Goal: Task Accomplishment & Management: Manage account settings

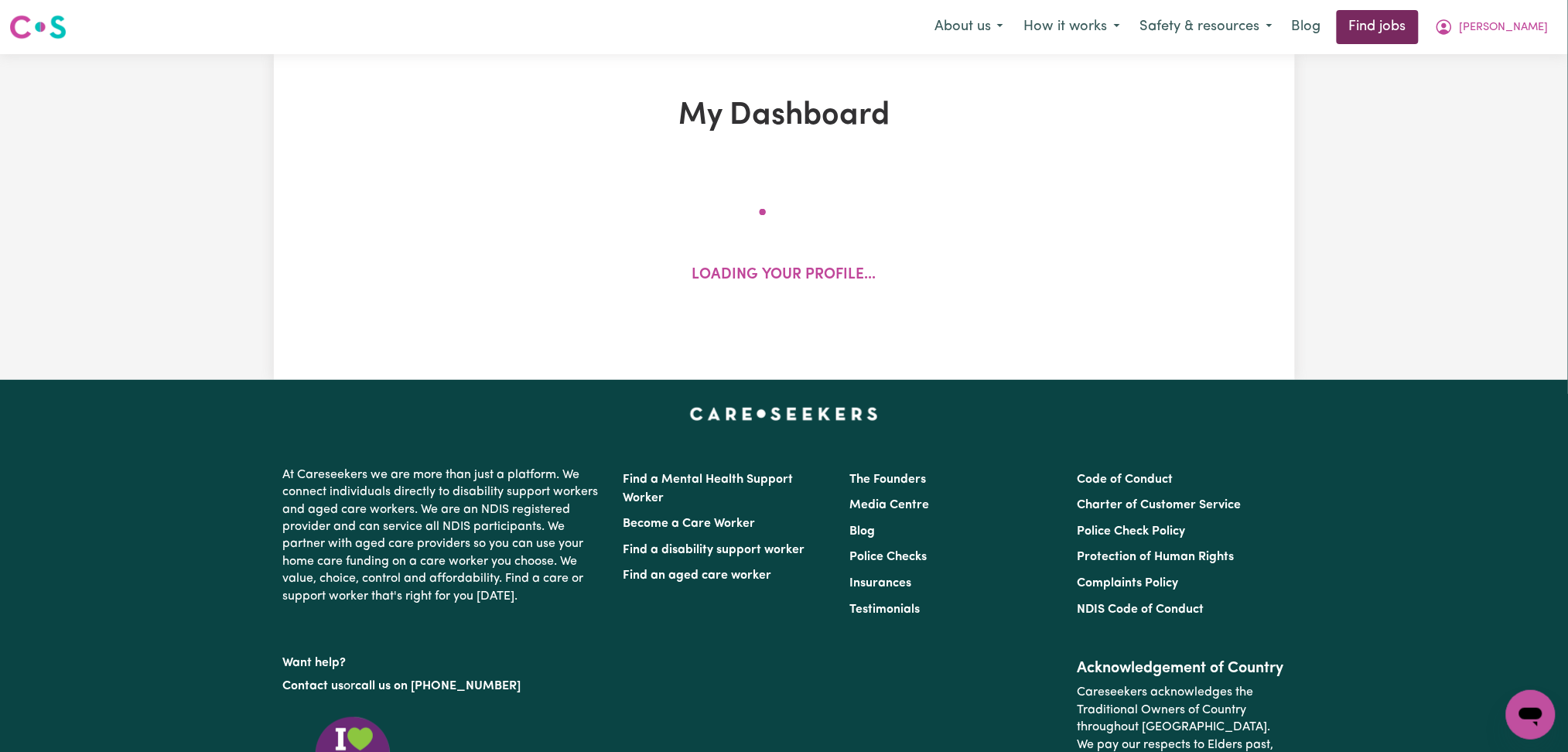
click at [1408, 32] on link "Find jobs" at bounding box center [1378, 27] width 82 height 34
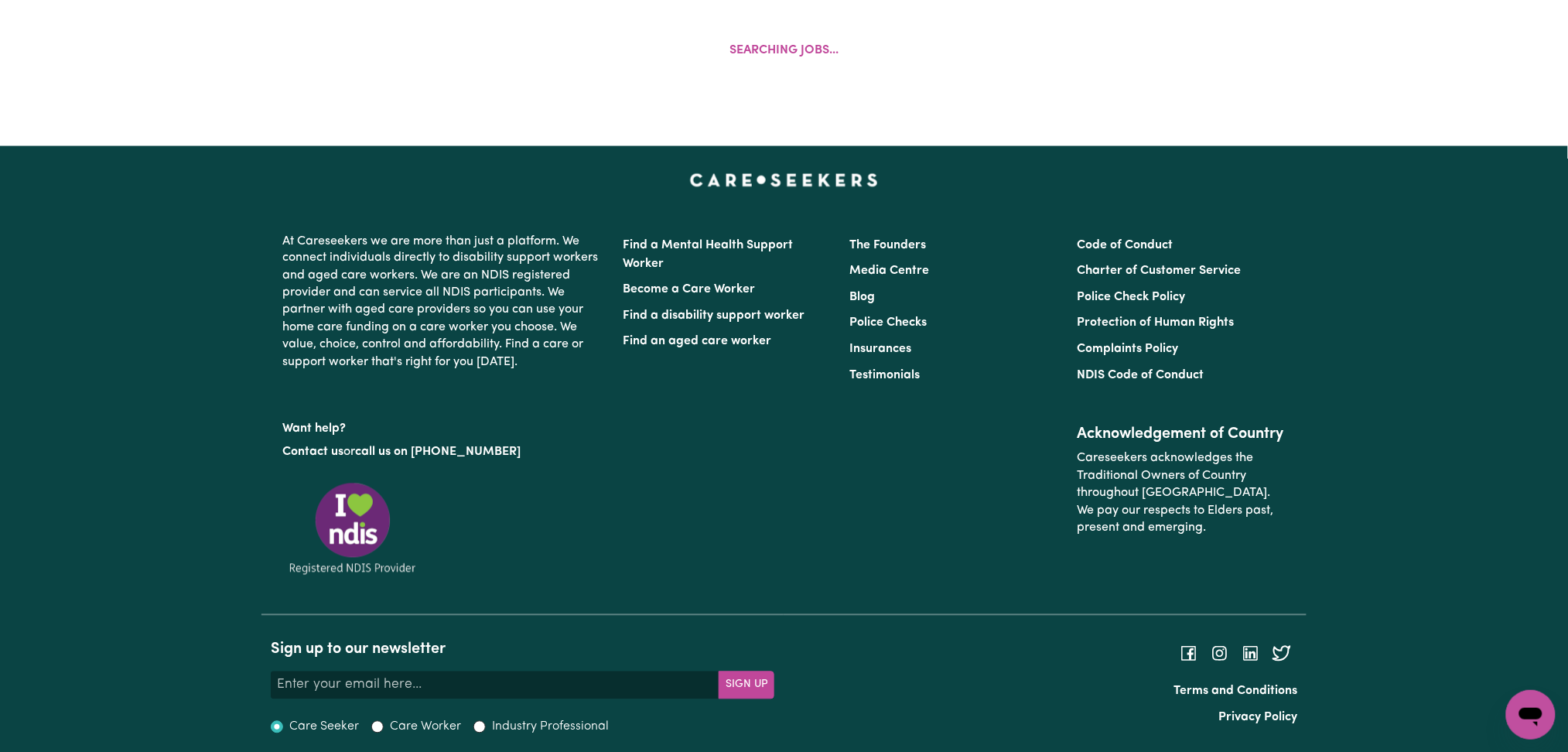
scroll to position [413, 0]
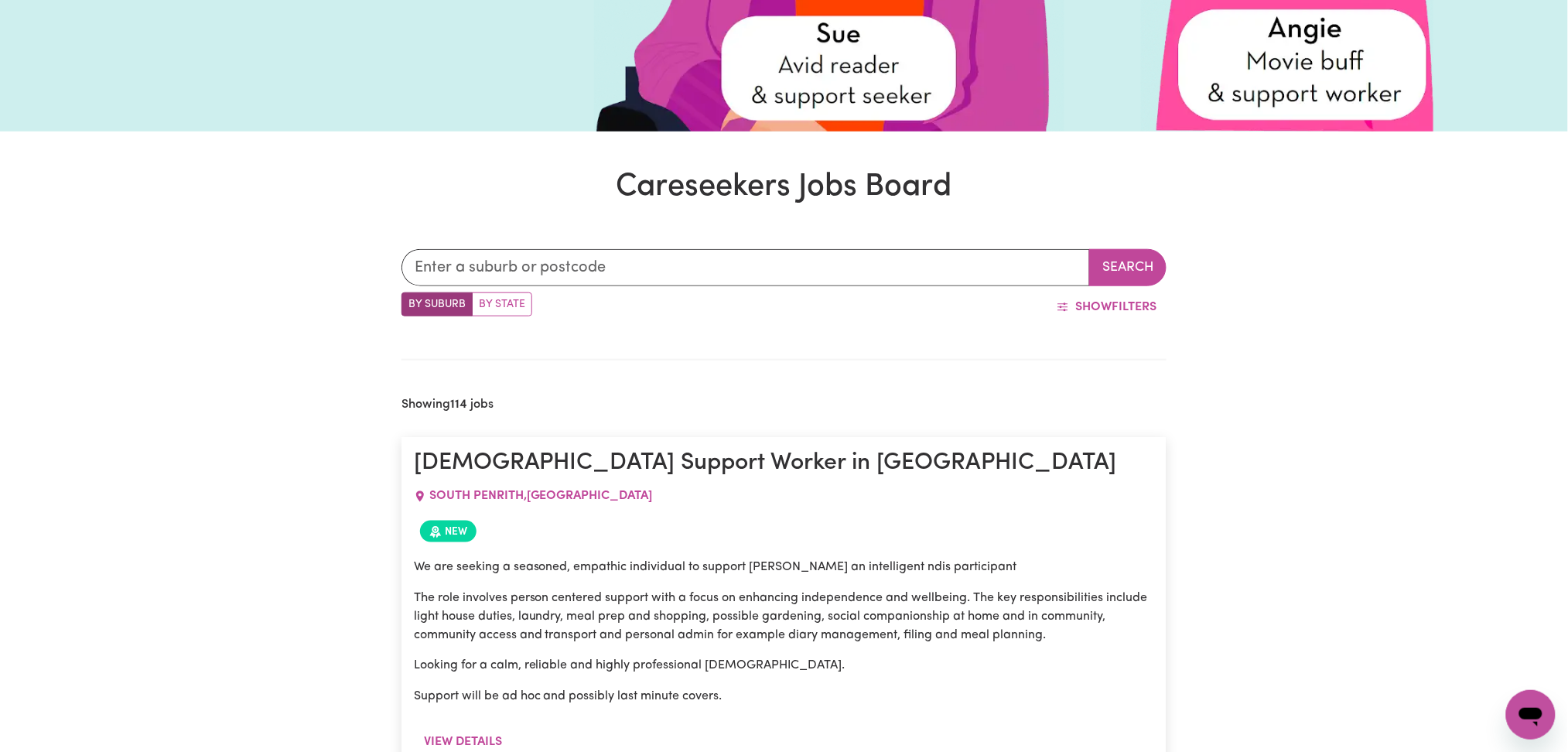
click at [876, 402] on div "Showing 114 jobs" at bounding box center [784, 405] width 766 height 15
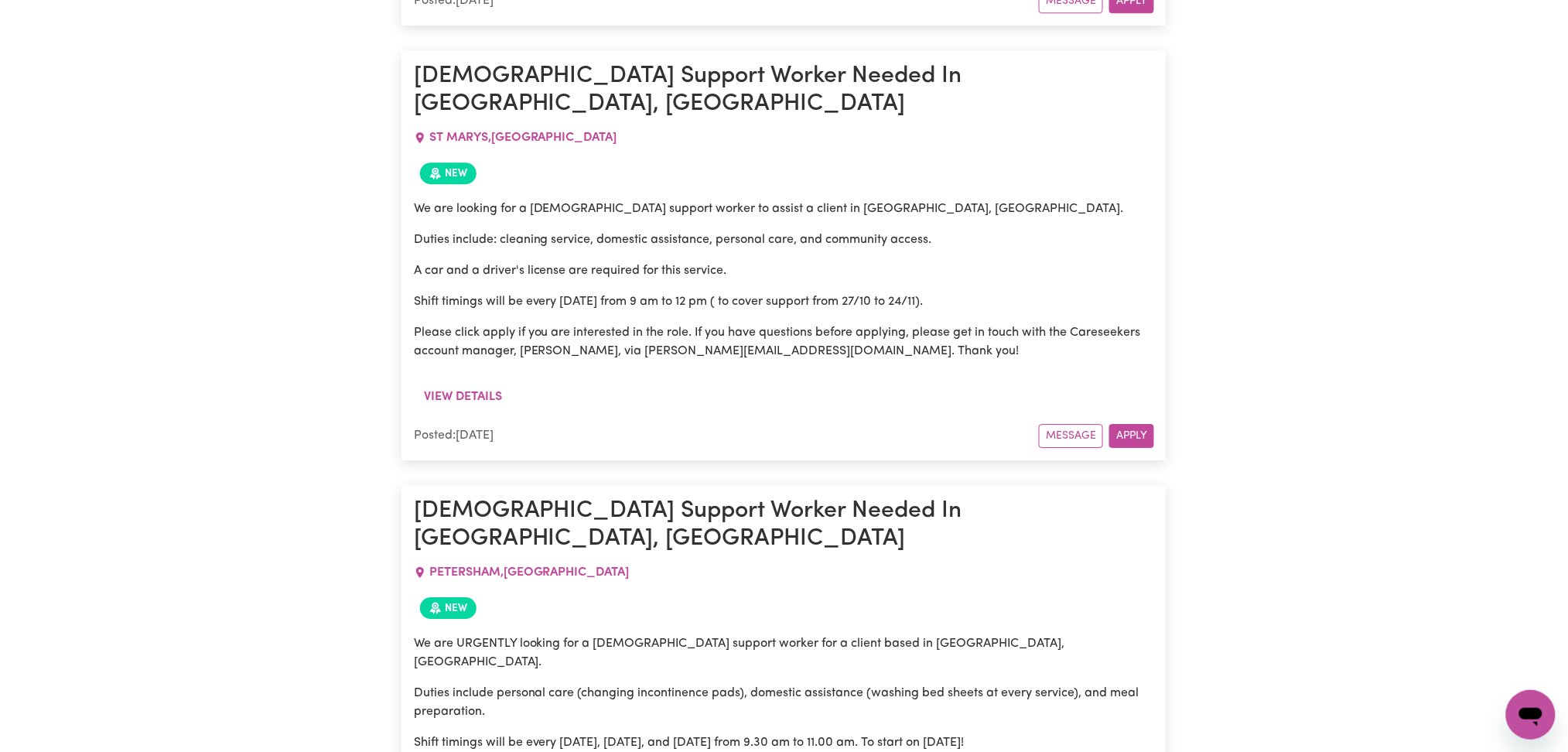
scroll to position [18891, 0]
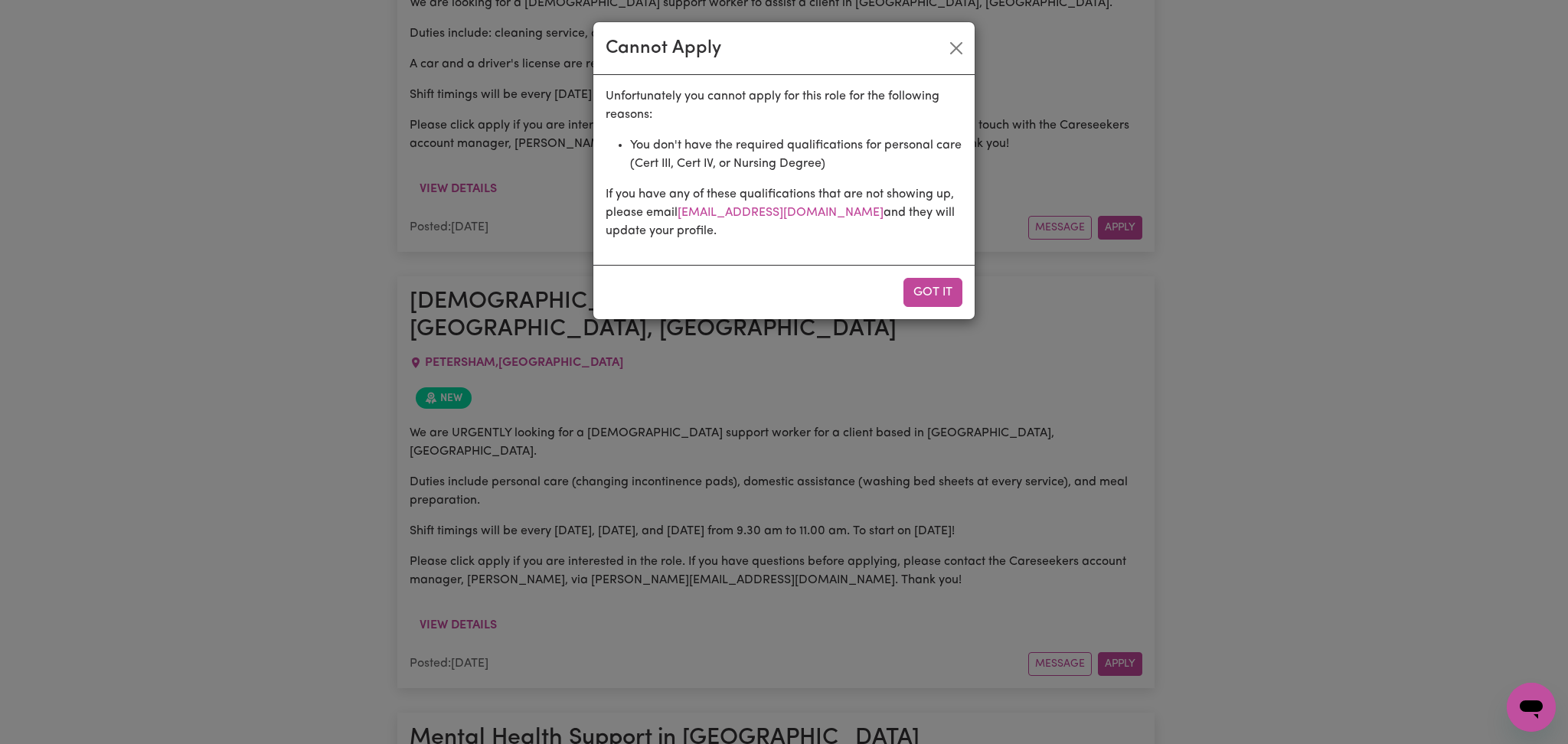
drag, startPoint x: 919, startPoint y: 292, endPoint x: 916, endPoint y: 341, distance: 49.1
click at [919, 292] on button "Got it" at bounding box center [933, 292] width 59 height 29
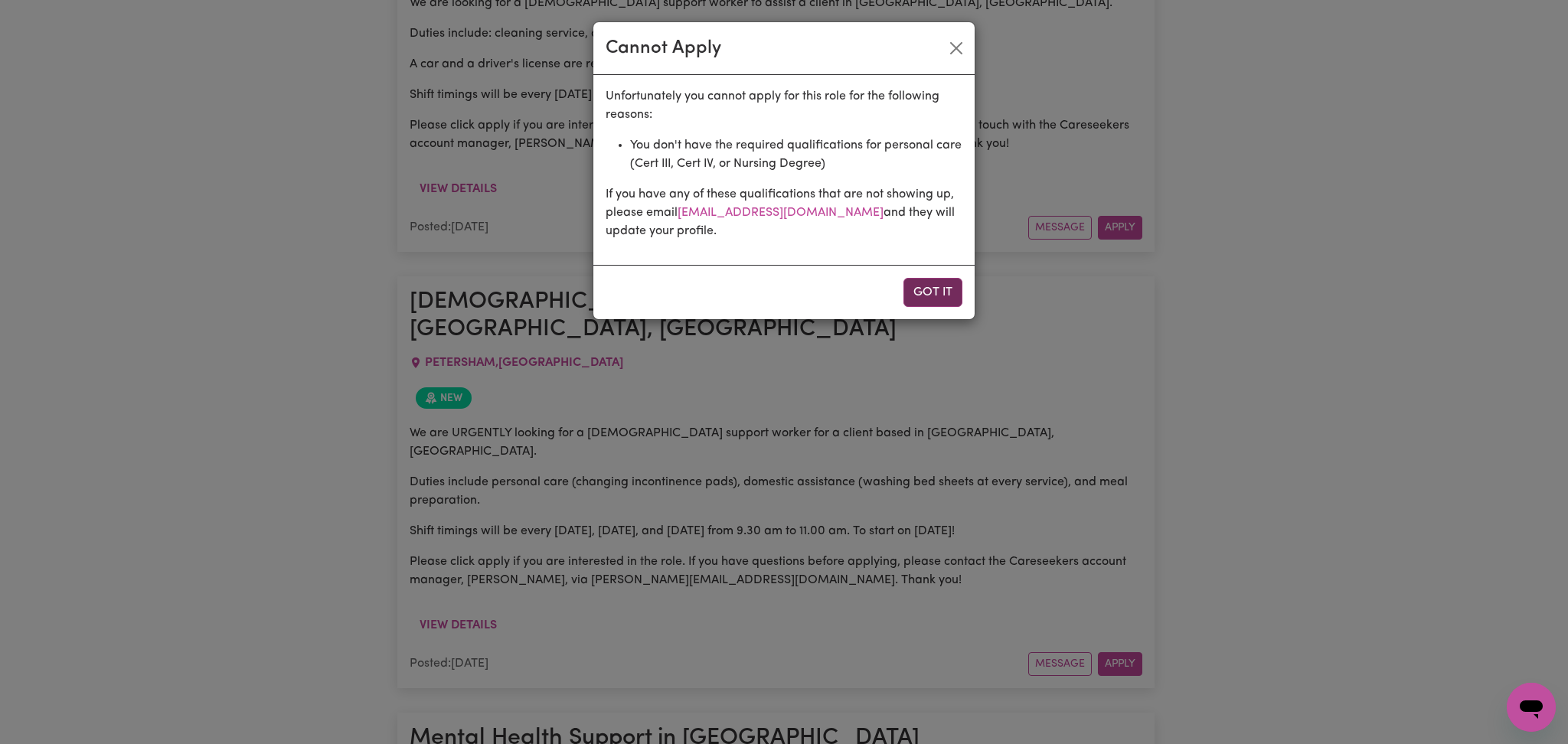
click at [913, 278] on button "Got it" at bounding box center [933, 292] width 59 height 29
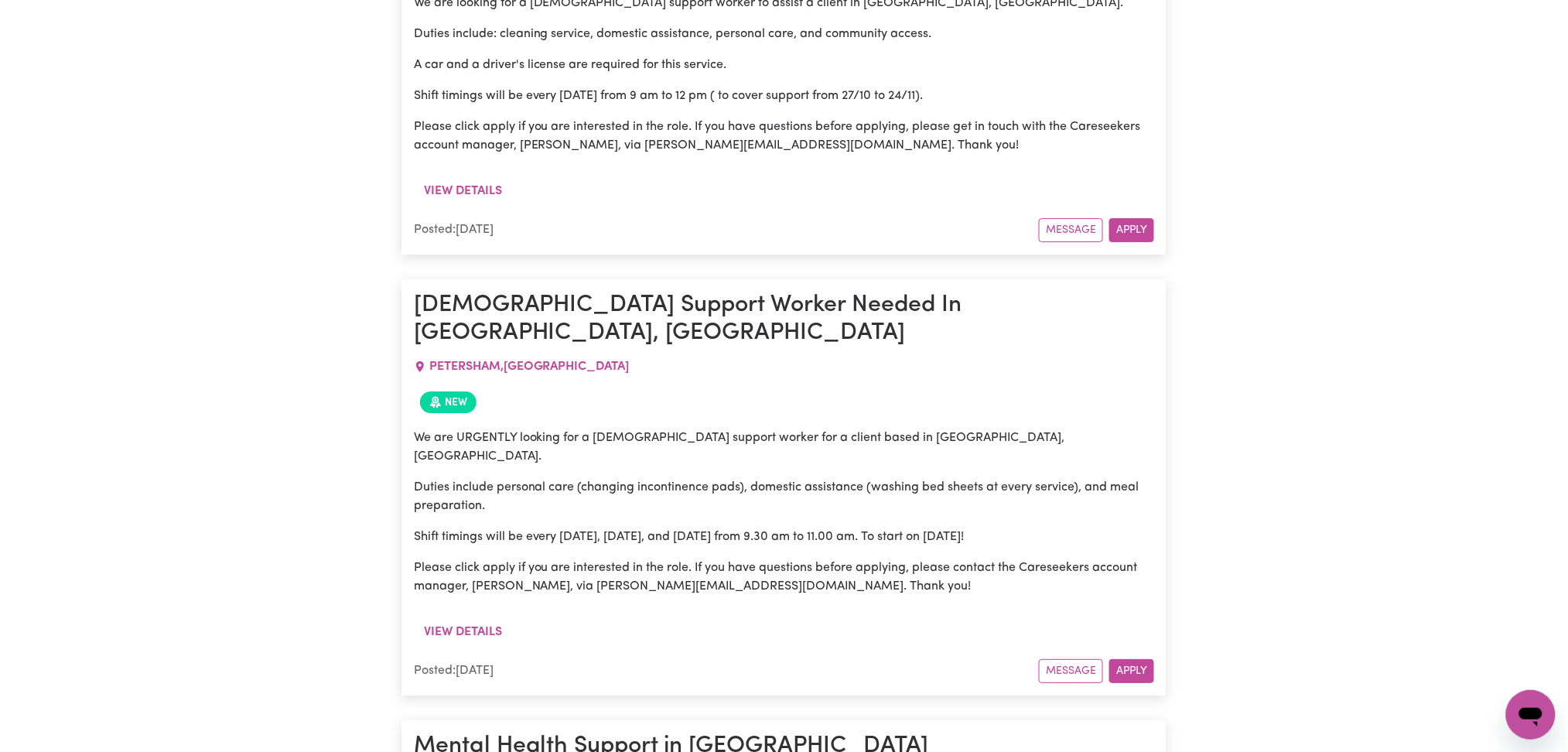
copy h1 "Randwick"
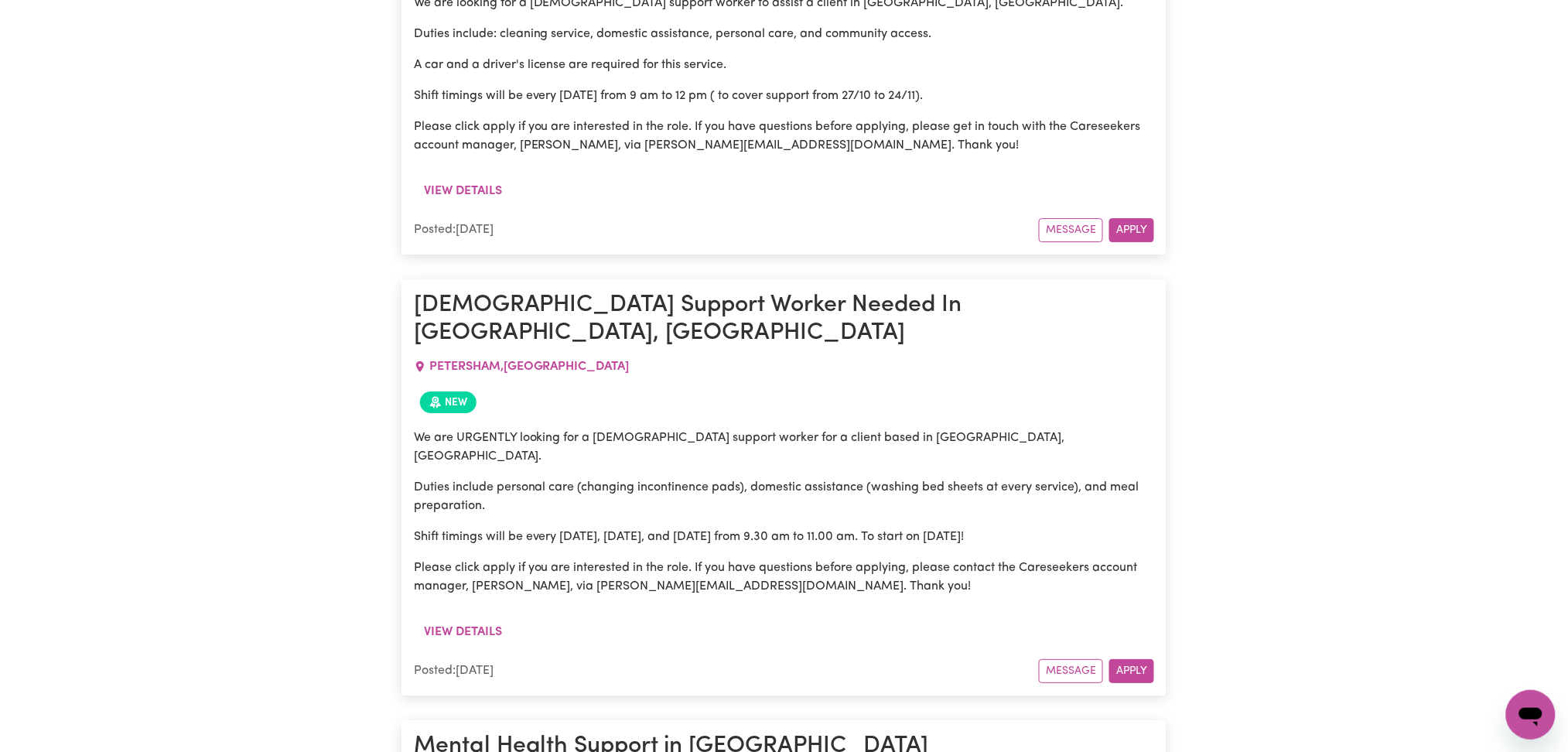
copy p "4WW"
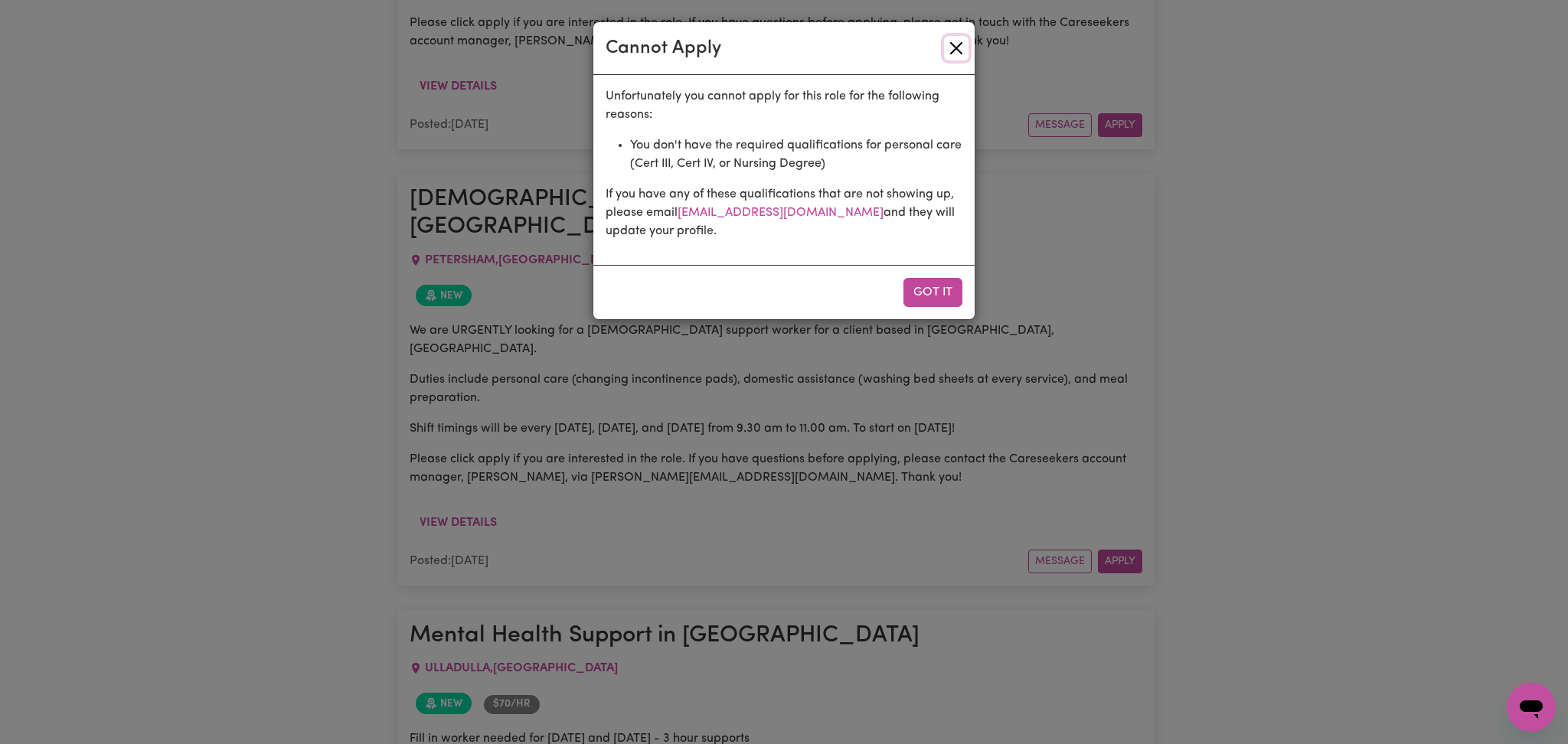
click at [955, 53] on button "Close" at bounding box center [956, 48] width 25 height 25
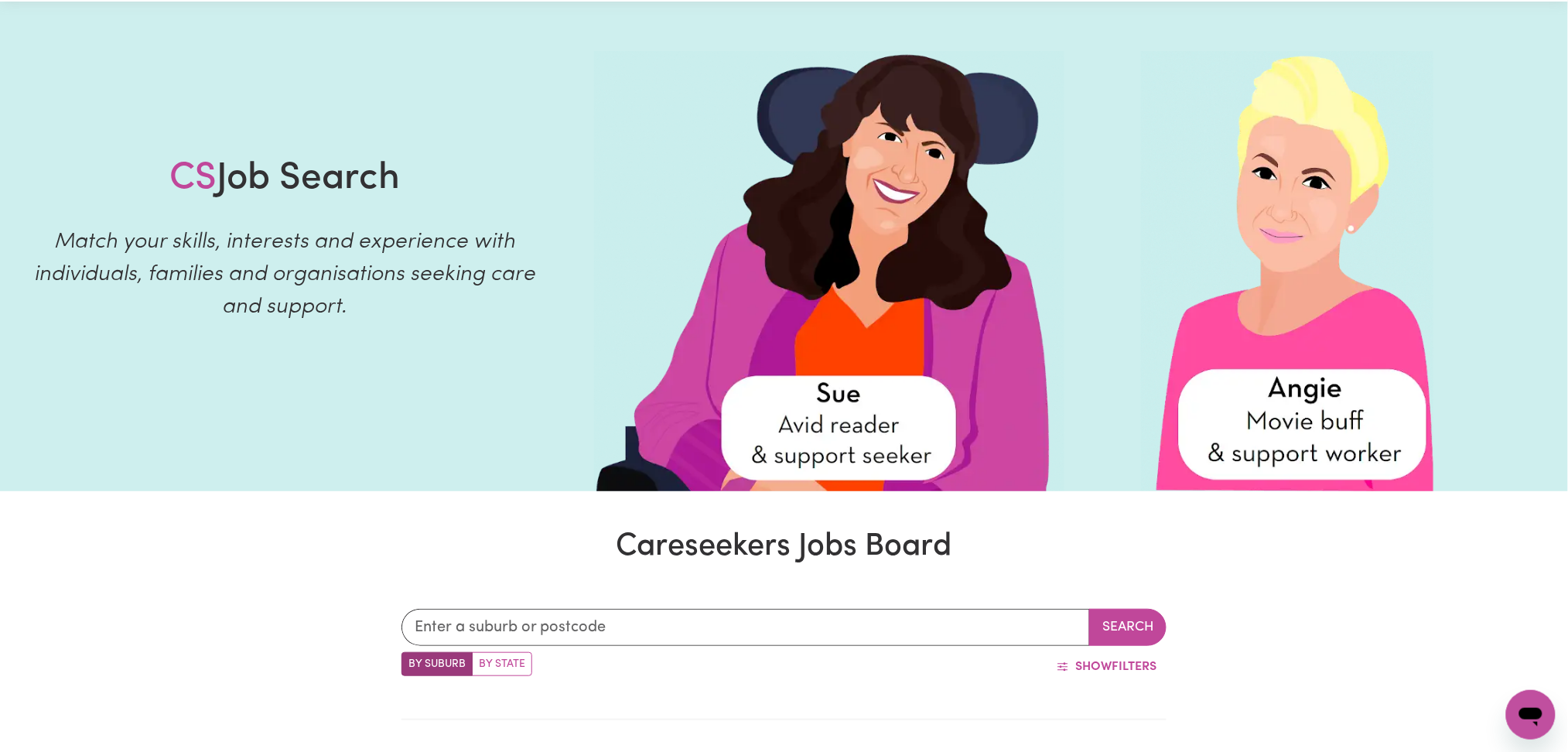
scroll to position [0, 0]
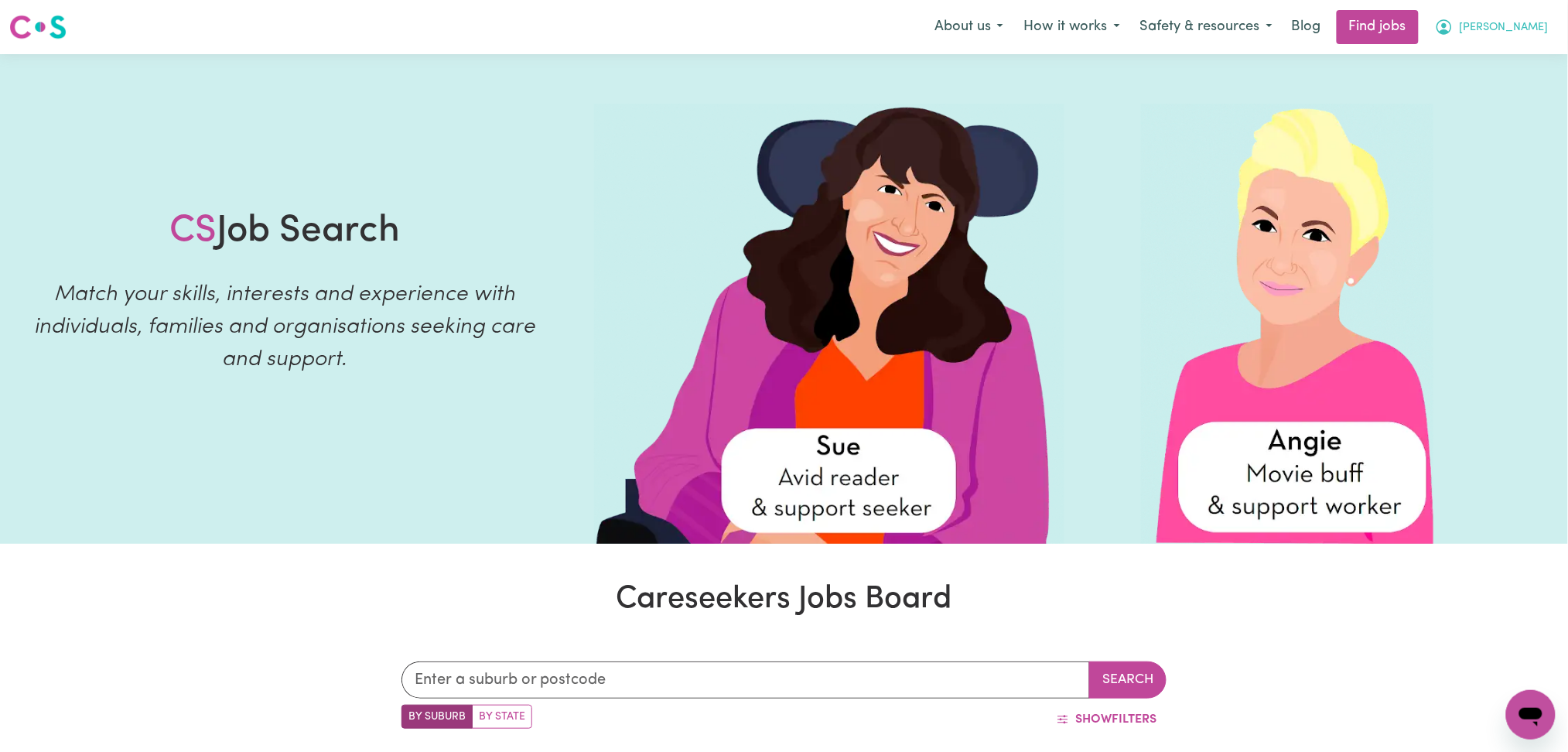
click at [1452, 34] on icon "My Account" at bounding box center [1445, 28] width 16 height 16
click at [1476, 125] on link "Logout" at bounding box center [1497, 118] width 123 height 29
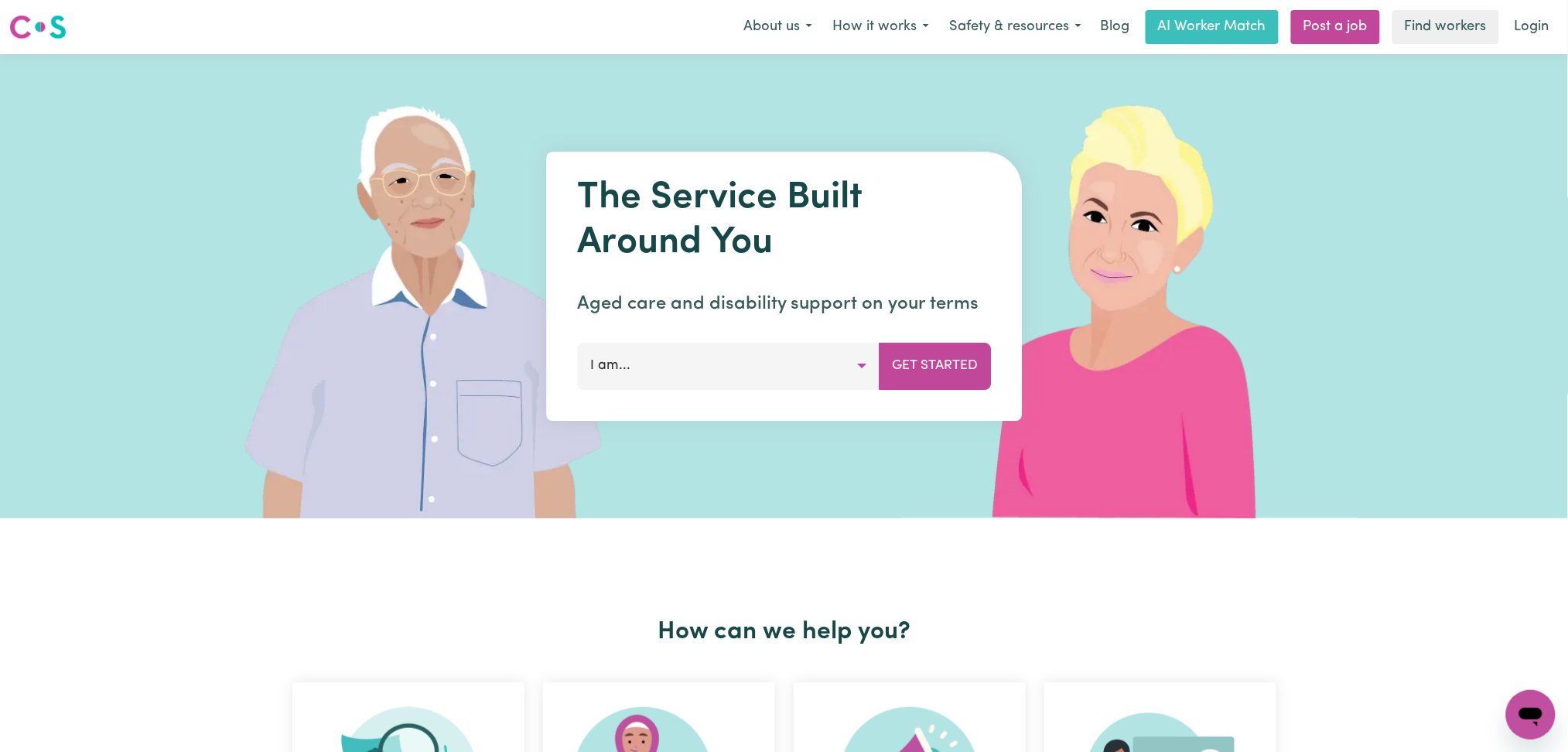
click at [1563, 22] on div "Menu About us How it works Safety & resources Blog AI Worker Match Post a job F…" at bounding box center [784, 27] width 1568 height 35
click at [1541, 26] on link "Login" at bounding box center [1532, 27] width 53 height 34
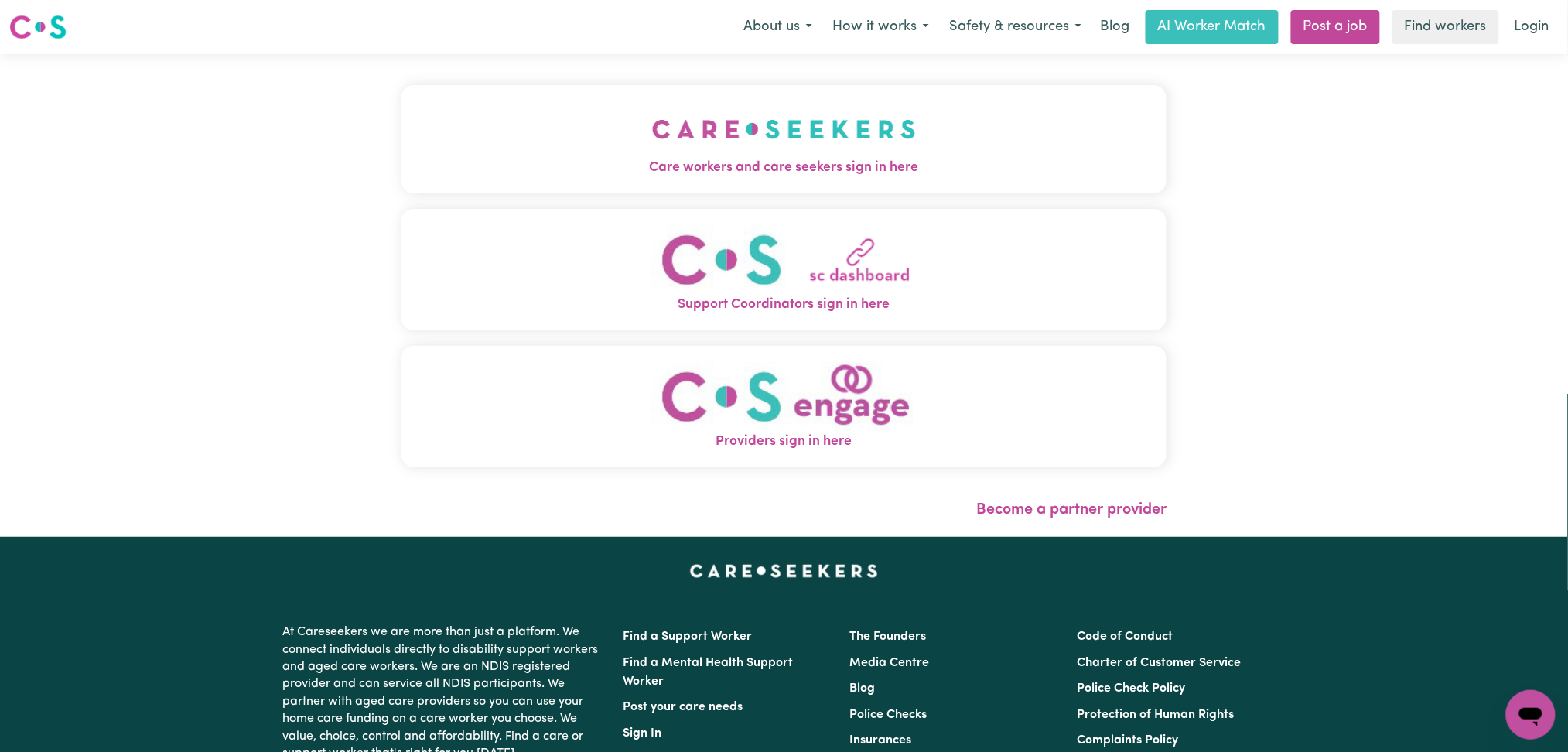
click at [652, 111] on img "Care workers and care seekers sign in here" at bounding box center [784, 129] width 264 height 57
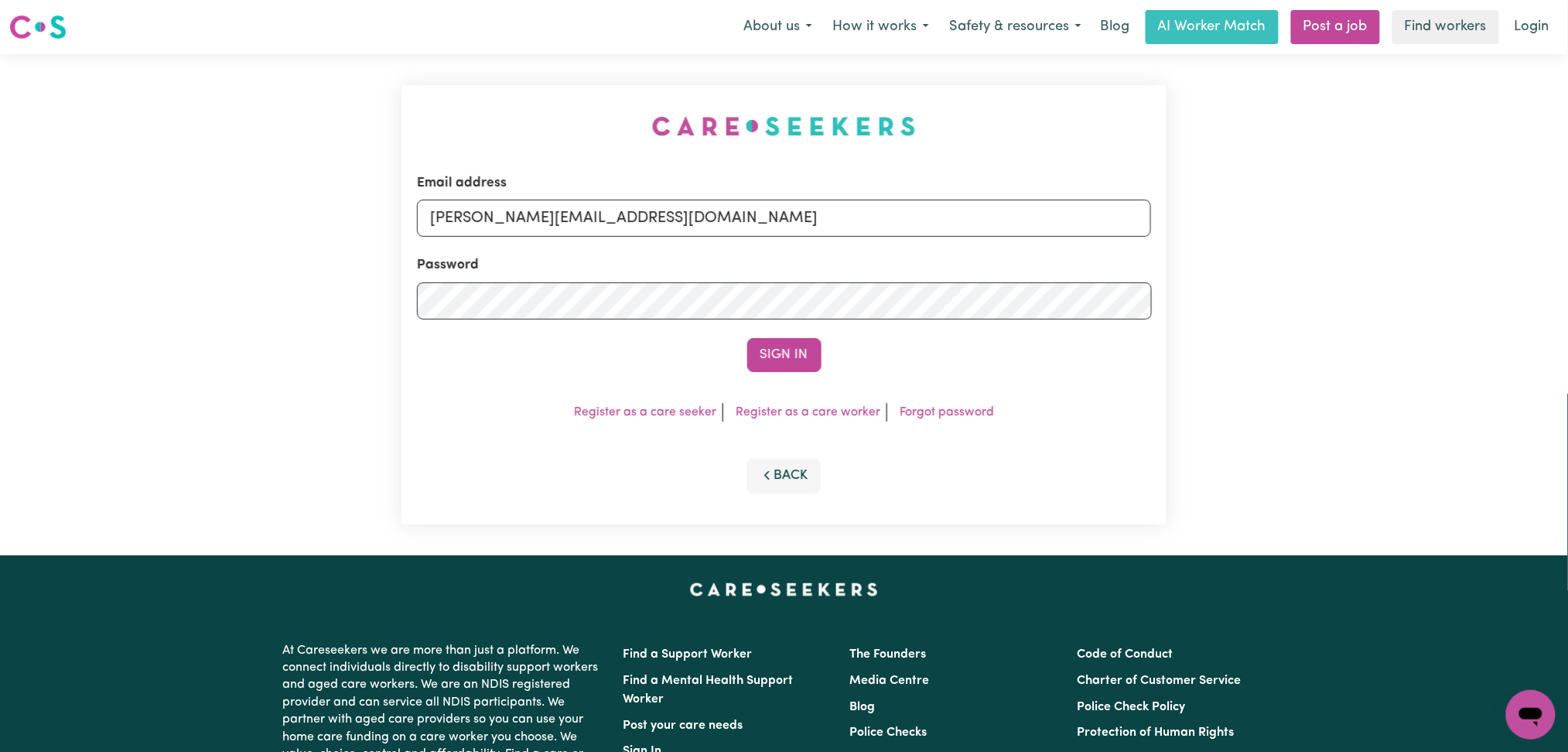
click at [544, 197] on div "Email address [PERSON_NAME][EMAIL_ADDRESS][DOMAIN_NAME] Password Sign In Regist…" at bounding box center [784, 304] width 766 height 439
drag, startPoint x: 543, startPoint y: 211, endPoint x: 537, endPoint y: 229, distance: 19.0
click at [542, 218] on input "[PERSON_NAME][EMAIL_ADDRESS][DOMAIN_NAME]" at bounding box center [785, 218] width 735 height 37
drag, startPoint x: 511, startPoint y: 218, endPoint x: 998, endPoint y: 255, distance: 488.4
click at [1015, 253] on form "Email address Superuser~[EMAIL_ADDRESS][DOMAIN_NAME] Password Sign In" at bounding box center [785, 273] width 735 height 199
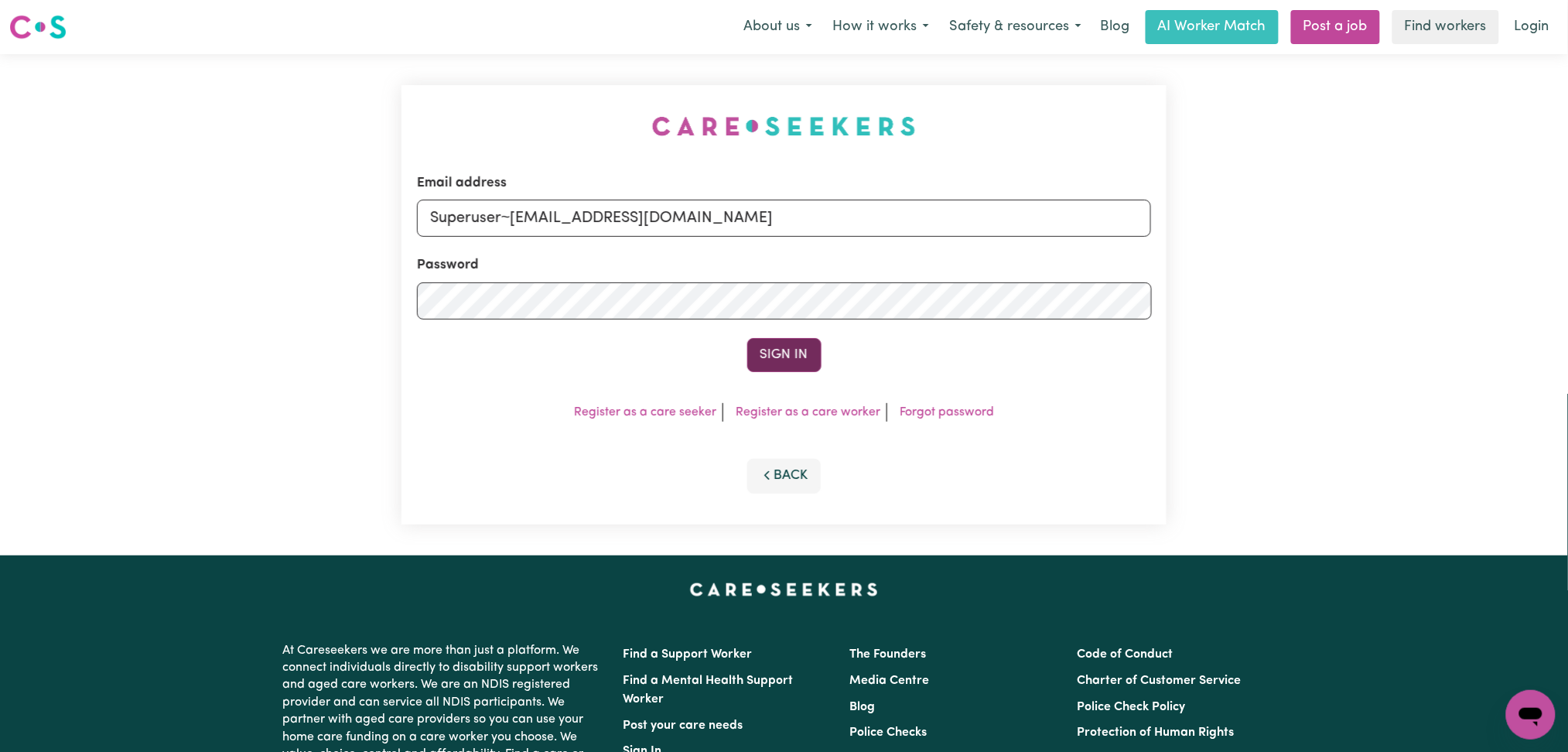
type input "Superuser~[EMAIL_ADDRESS][DOMAIN_NAME]"
click at [800, 351] on button "Sign In" at bounding box center [784, 354] width 75 height 34
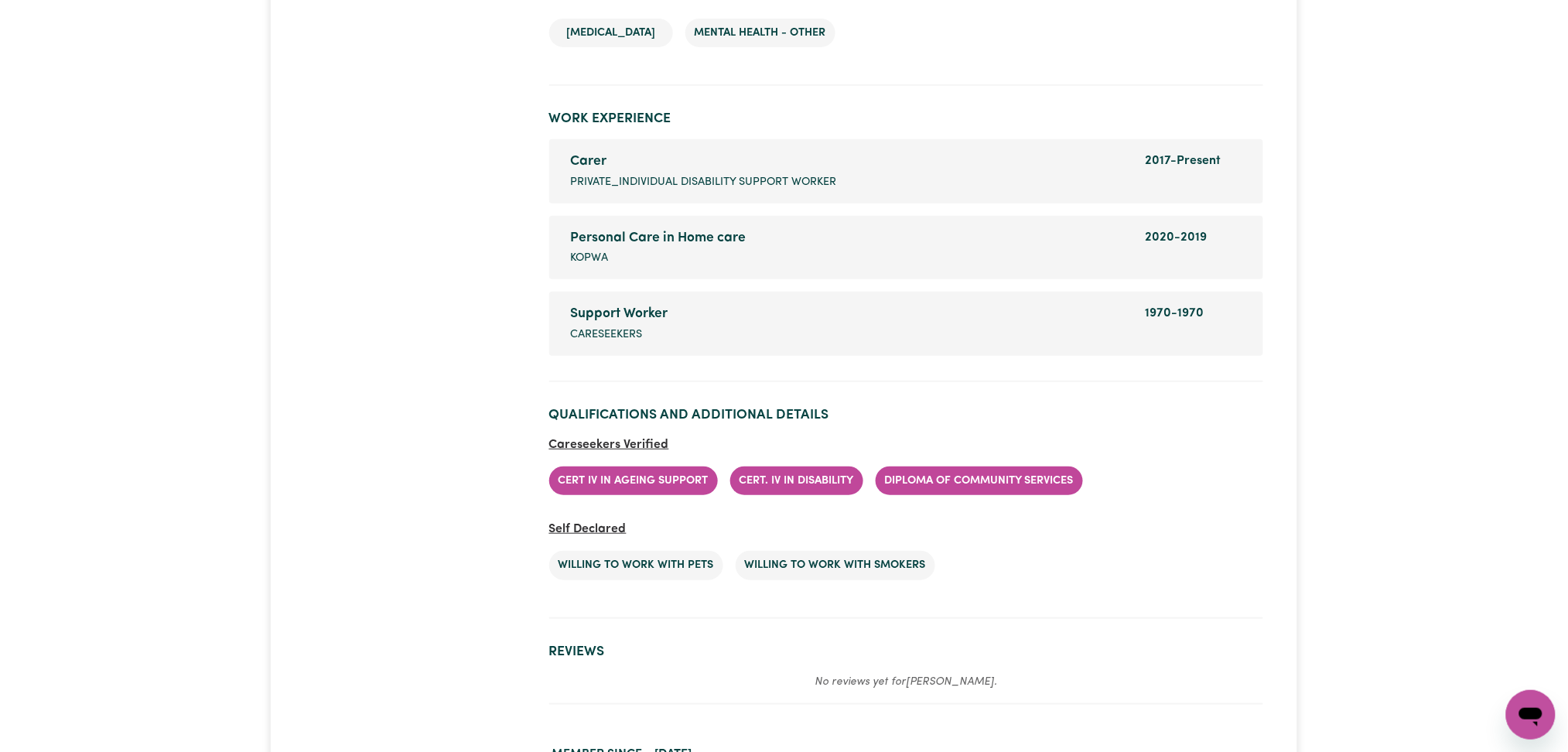
scroll to position [2383, 0]
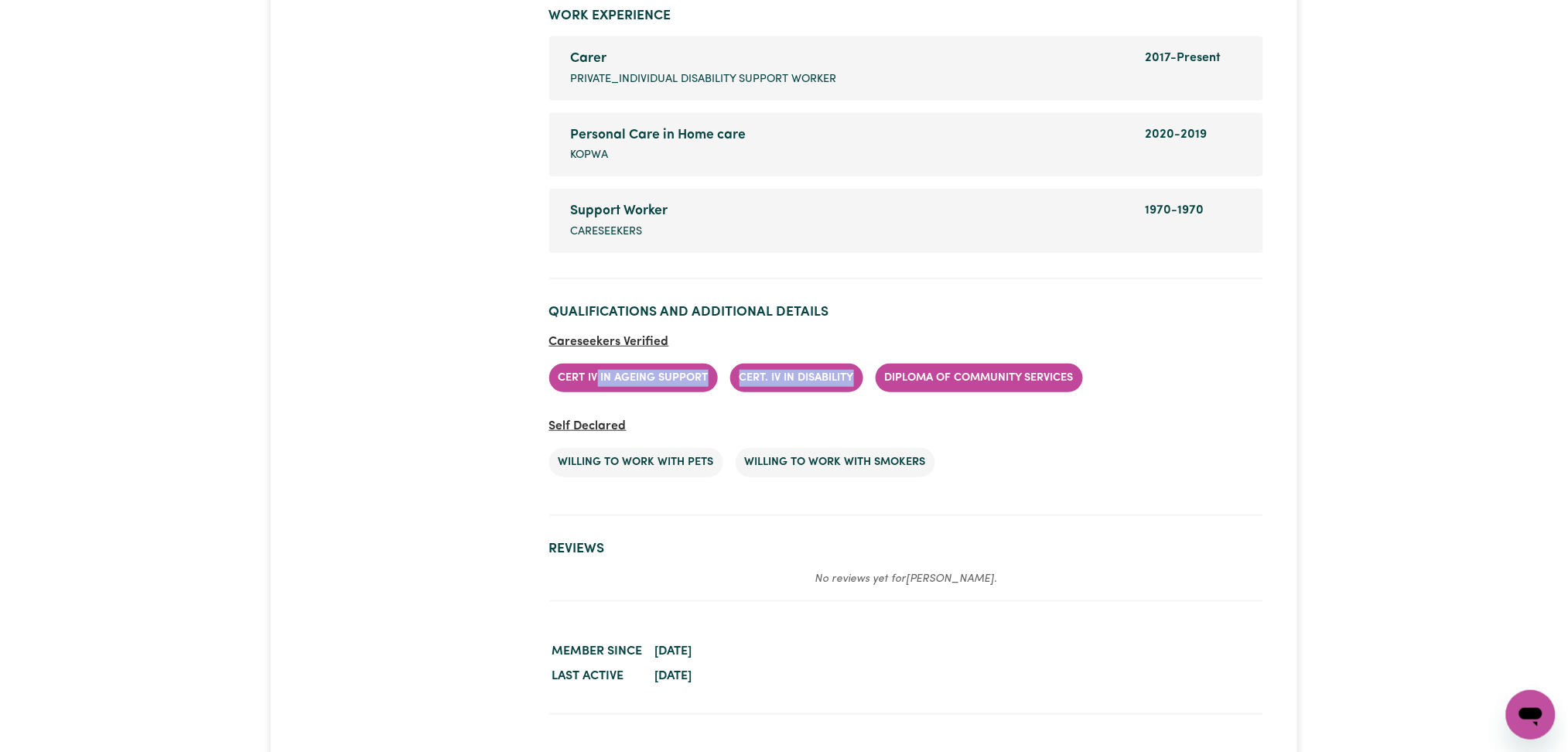
drag, startPoint x: 597, startPoint y: 408, endPoint x: 1050, endPoint y: 404, distance: 453.0
click at [958, 404] on ul "Cert IV in Ageing Support Cert. IV in Disability Diploma of community services" at bounding box center [906, 378] width 714 height 54
drag, startPoint x: 1050, startPoint y: 404, endPoint x: 1082, endPoint y: 411, distance: 32.8
click at [1053, 393] on li "Diploma of community services" at bounding box center [980, 378] width 207 height 29
